Goal: Task Accomplishment & Management: Complete application form

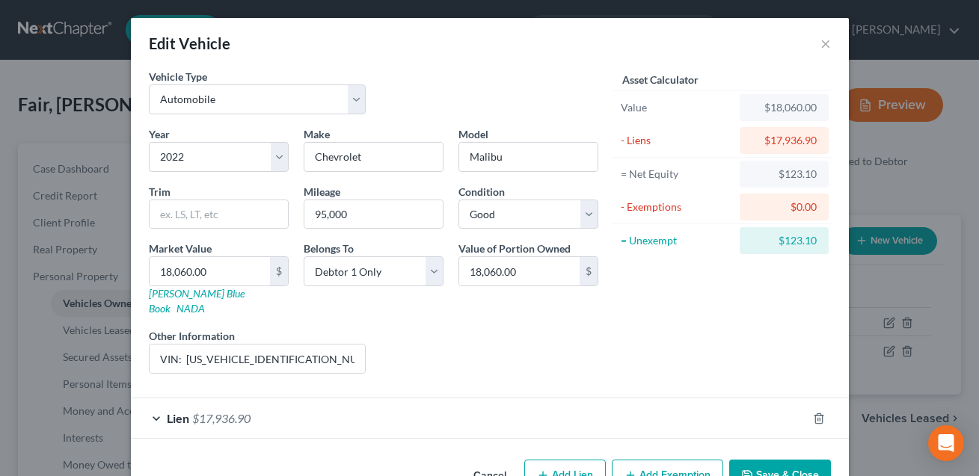
select select "0"
select select "4"
select select "2"
select select "0"
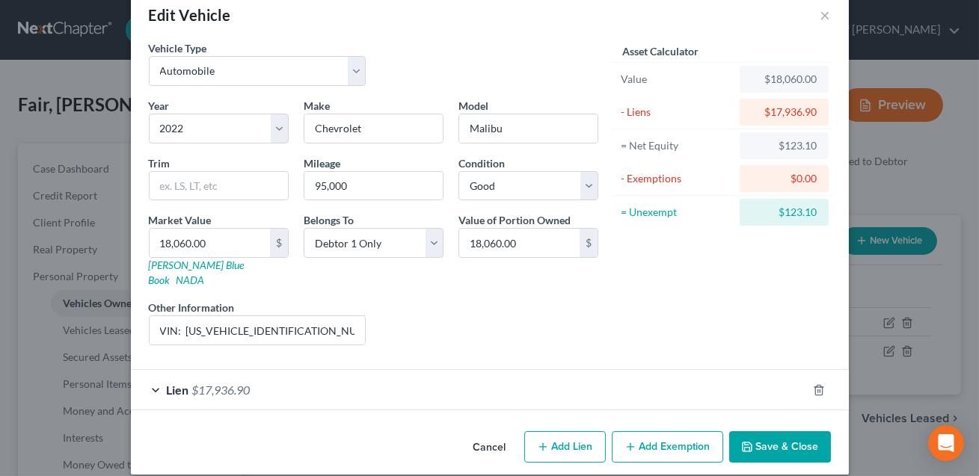
click at [773, 432] on button "Save & Close" at bounding box center [780, 447] width 102 height 31
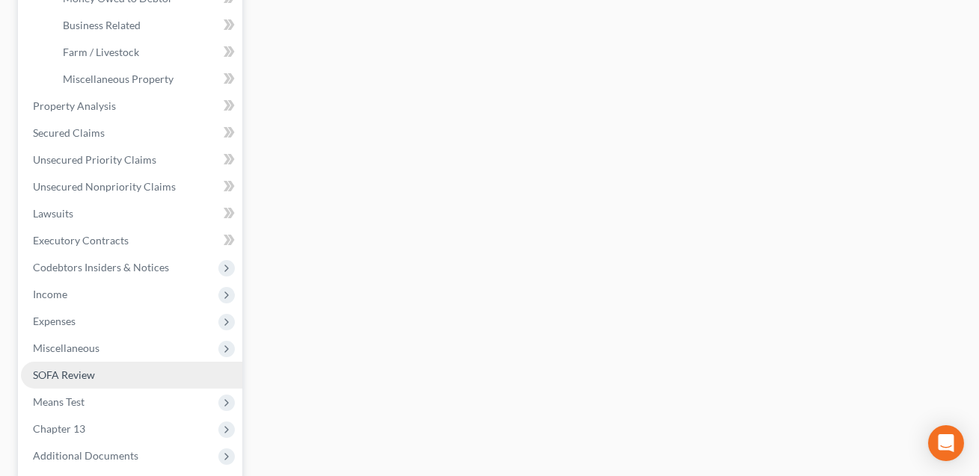
scroll to position [613, 0]
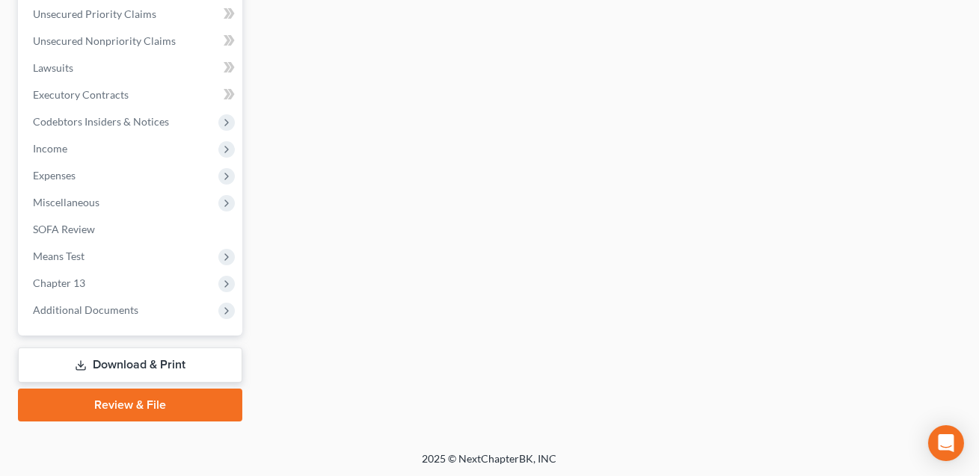
click at [140, 359] on link "Download & Print" at bounding box center [130, 365] width 224 height 35
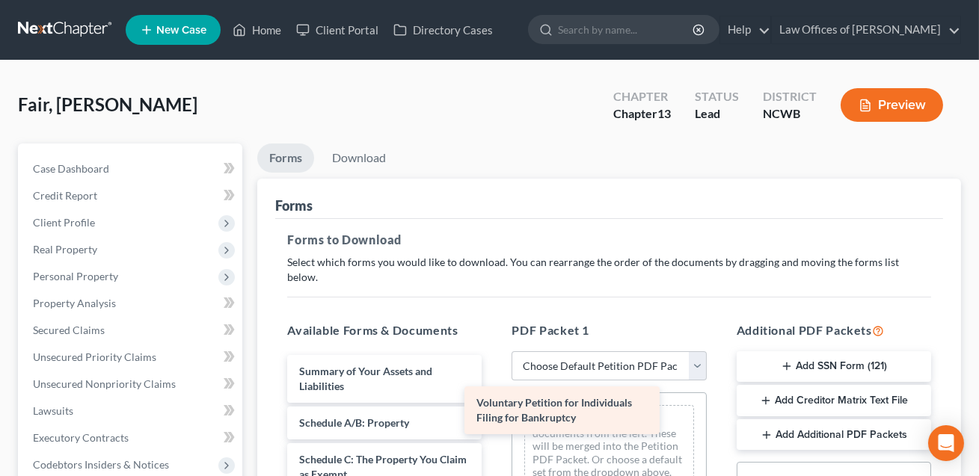
drag, startPoint x: 380, startPoint y: 369, endPoint x: 557, endPoint y: 417, distance: 183.6
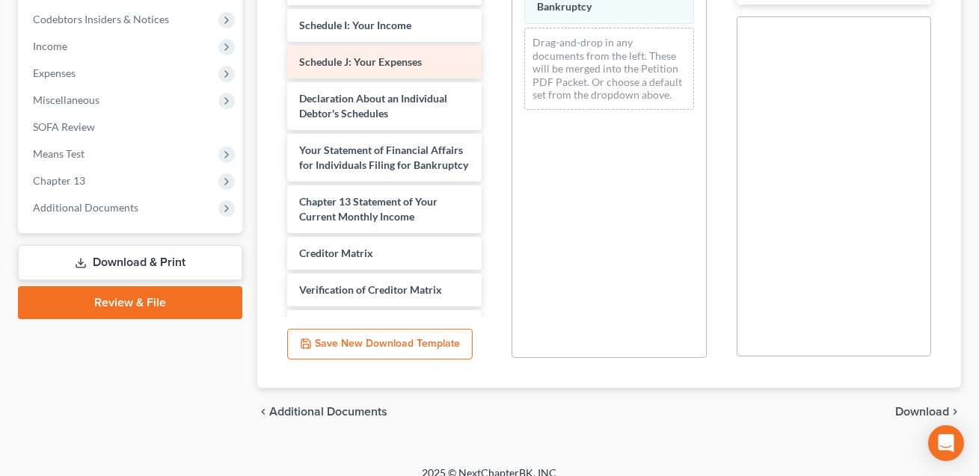
scroll to position [343, 0]
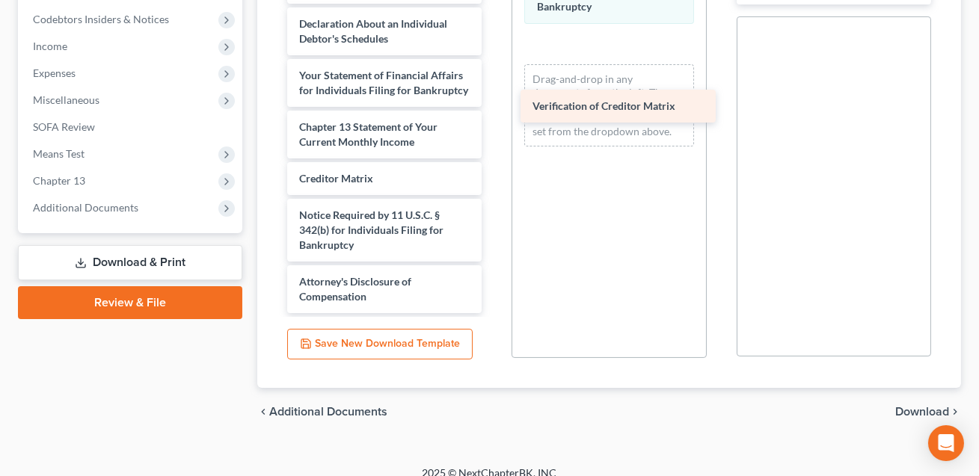
drag, startPoint x: 346, startPoint y: 163, endPoint x: 580, endPoint y: 106, distance: 241.6
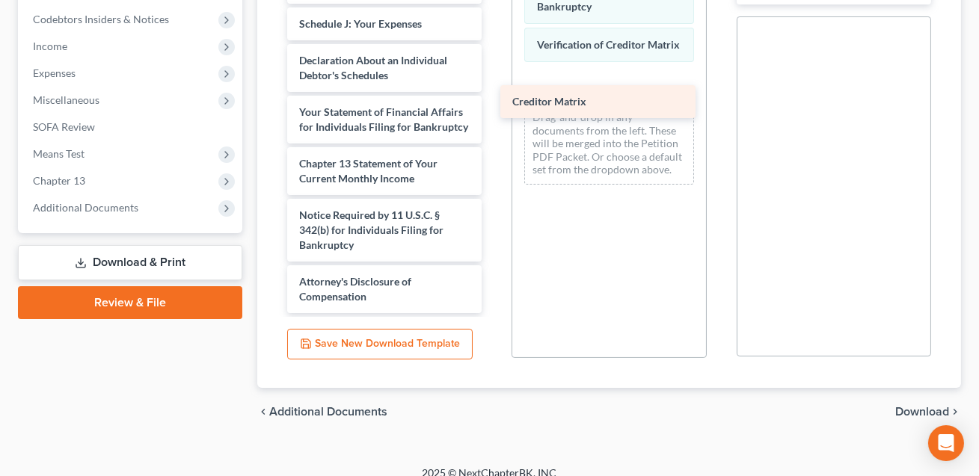
scroll to position [269, 0]
drag, startPoint x: 399, startPoint y: 159, endPoint x: 630, endPoint y: 90, distance: 240.9
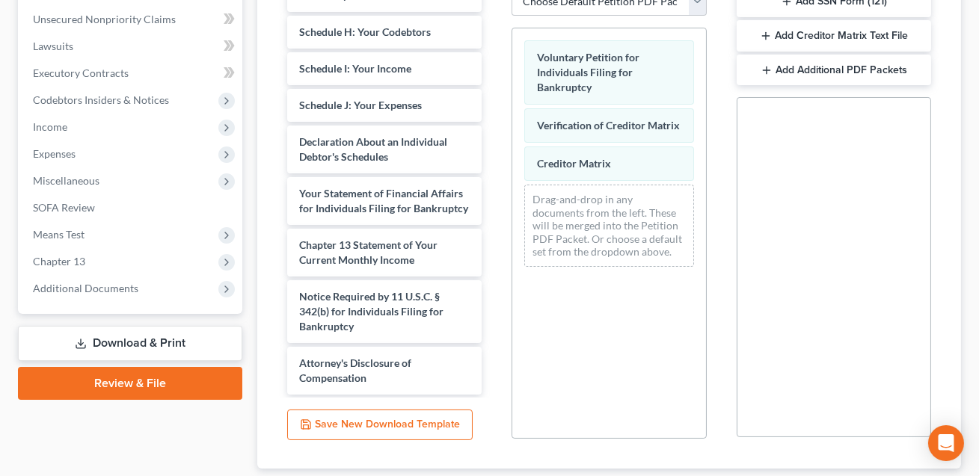
scroll to position [231, 0]
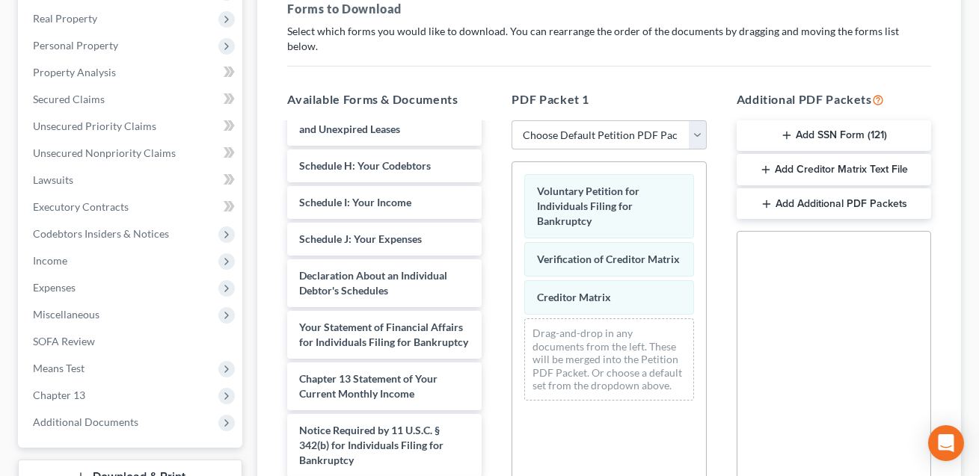
click at [809, 154] on button "Add Creditor Matrix Text File" at bounding box center [834, 169] width 194 height 31
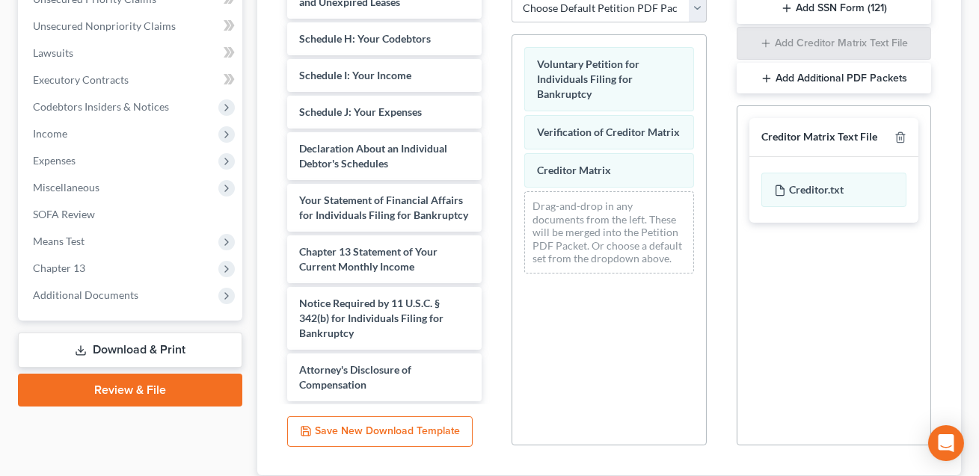
scroll to position [446, 0]
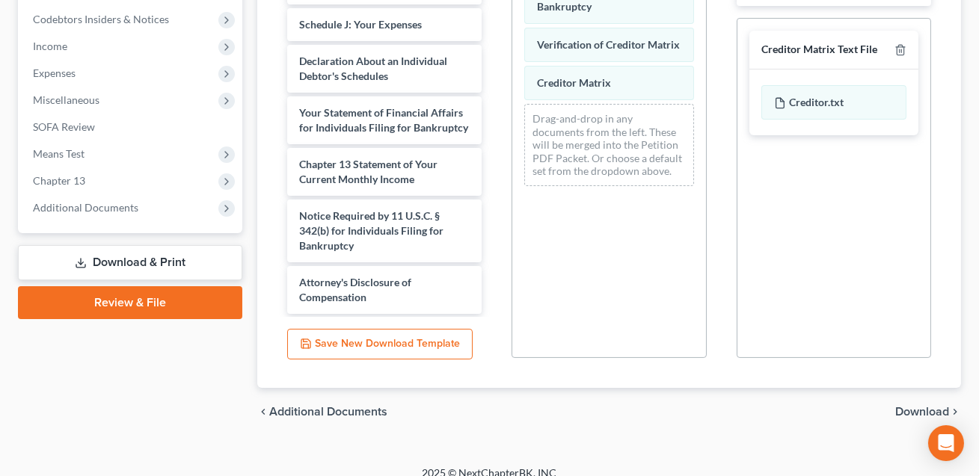
click at [911, 406] on span "Download" at bounding box center [922, 412] width 54 height 12
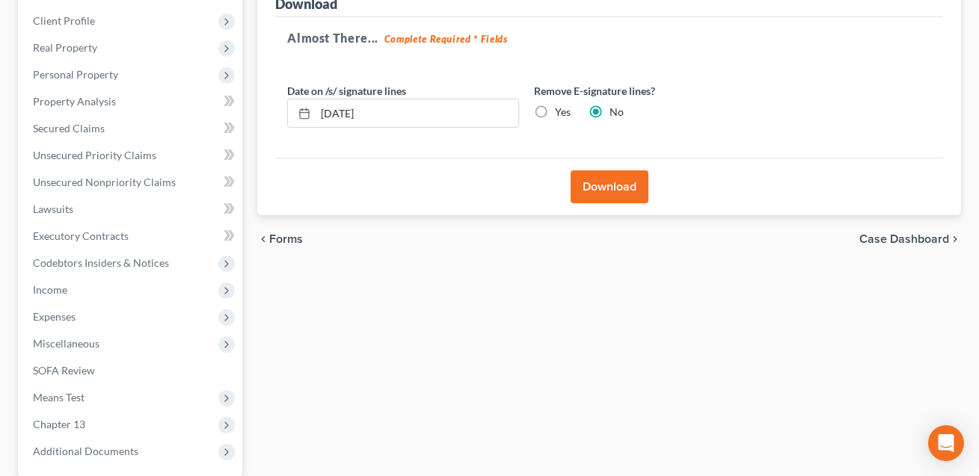
scroll to position [190, 0]
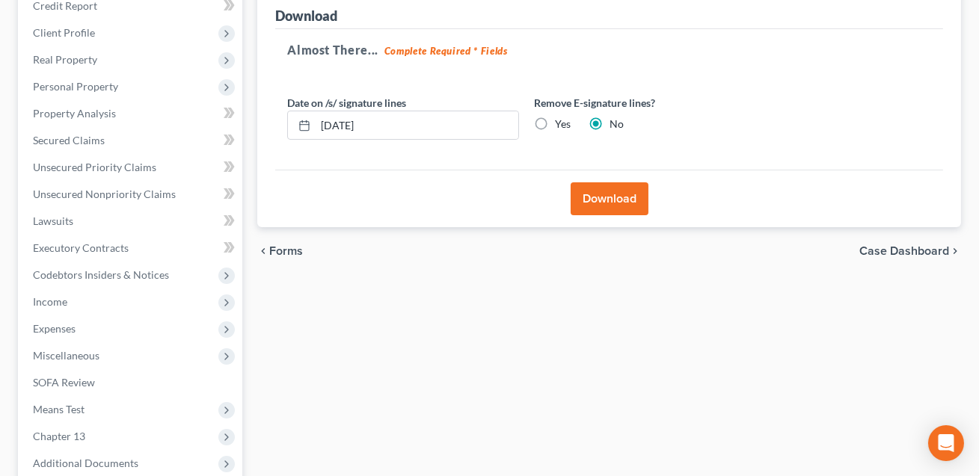
click at [616, 197] on button "Download" at bounding box center [610, 198] width 78 height 33
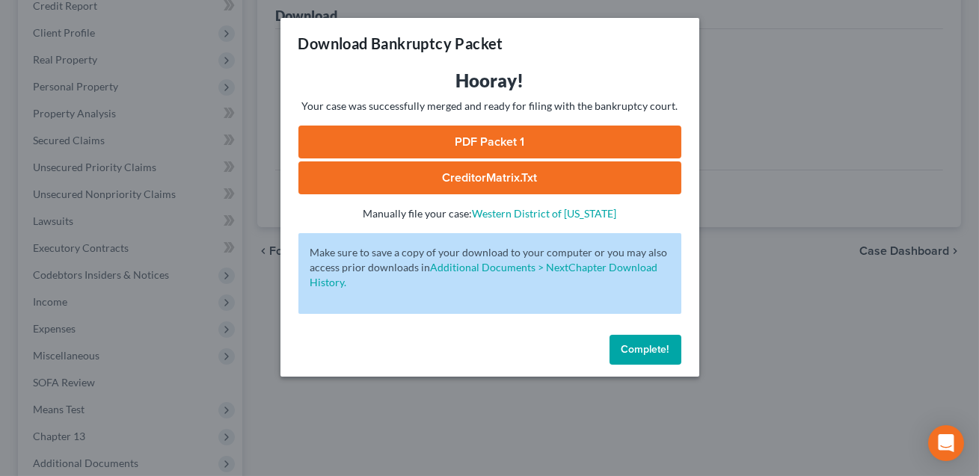
click at [561, 174] on link "CreditorMatrix.txt" at bounding box center [489, 178] width 383 height 33
click at [479, 140] on link "PDF Packet 1" at bounding box center [489, 142] width 383 height 33
